Goal: Task Accomplishment & Management: Manage account settings

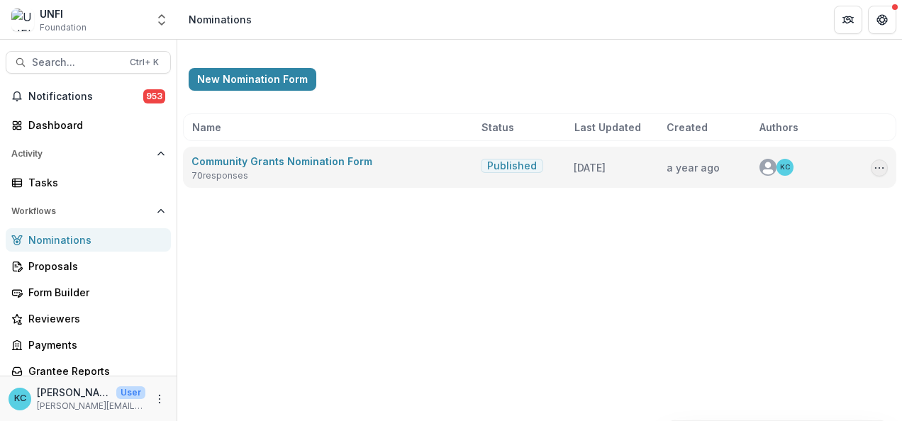
click at [879, 168] on icon "Options" at bounding box center [879, 167] width 11 height 11
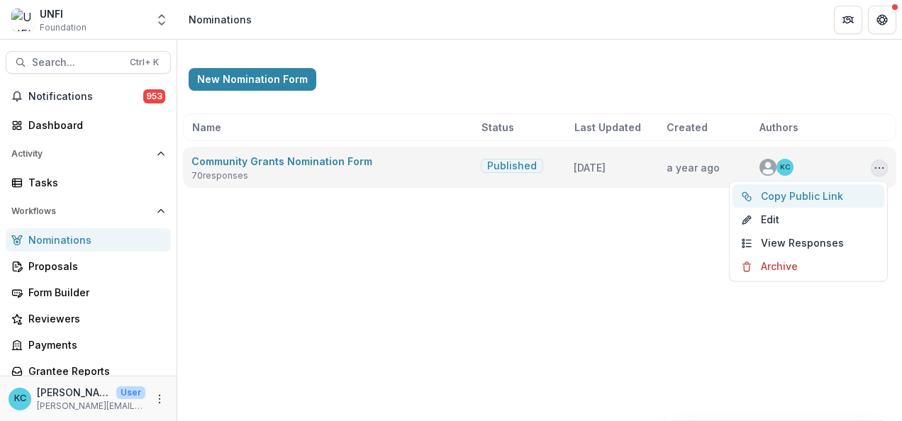
click at [828, 205] on button "Copy Public Link" at bounding box center [809, 195] width 152 height 23
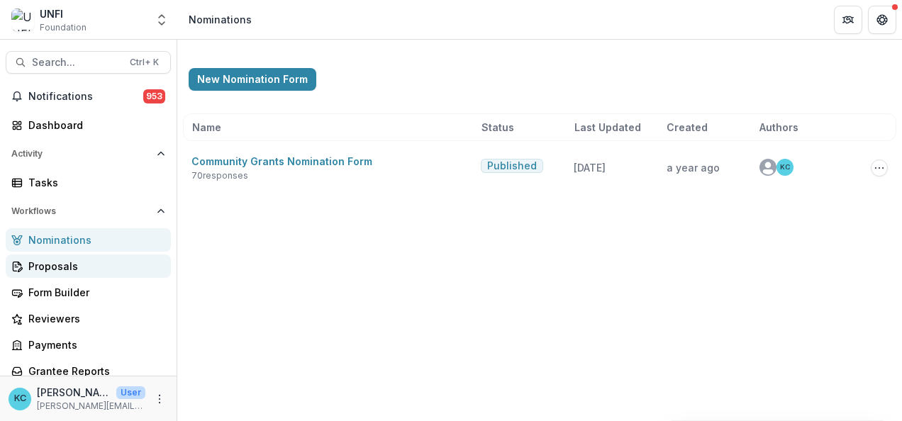
click at [63, 269] on div "Proposals" at bounding box center [93, 266] width 131 height 15
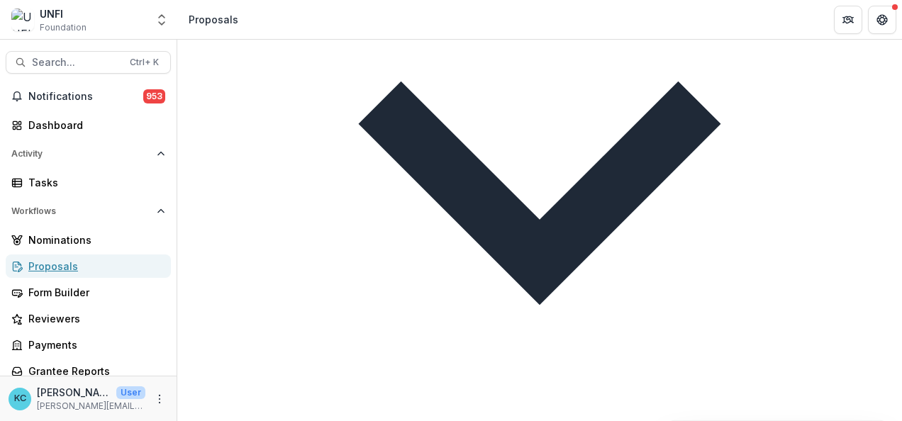
scroll to position [20, 0]
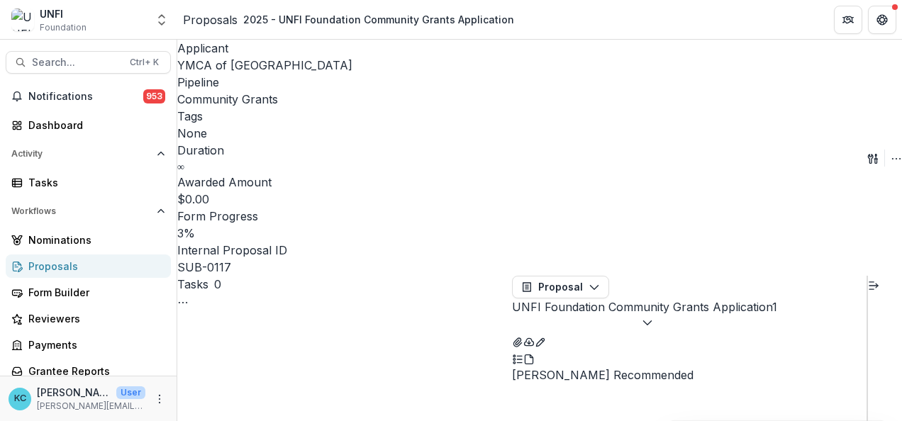
click at [258, 62] on span "YMCA of [GEOGRAPHIC_DATA]" at bounding box center [264, 65] width 175 height 14
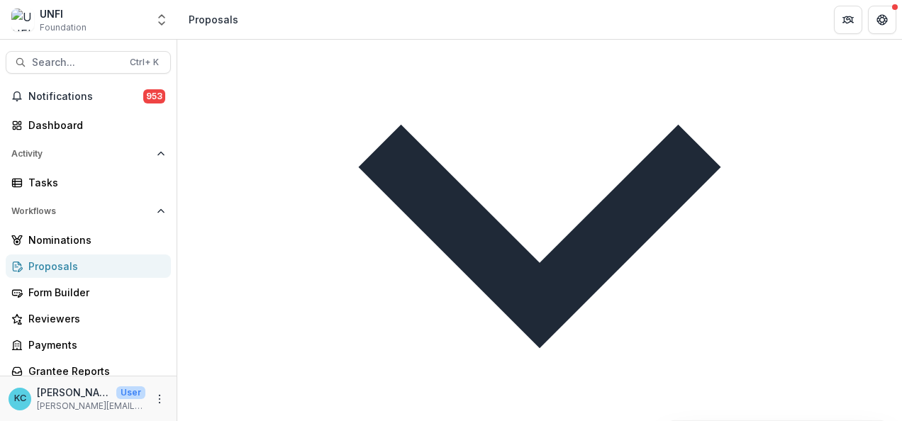
scroll to position [245, 0]
type input "**********"
